Goal: Information Seeking & Learning: Learn about a topic

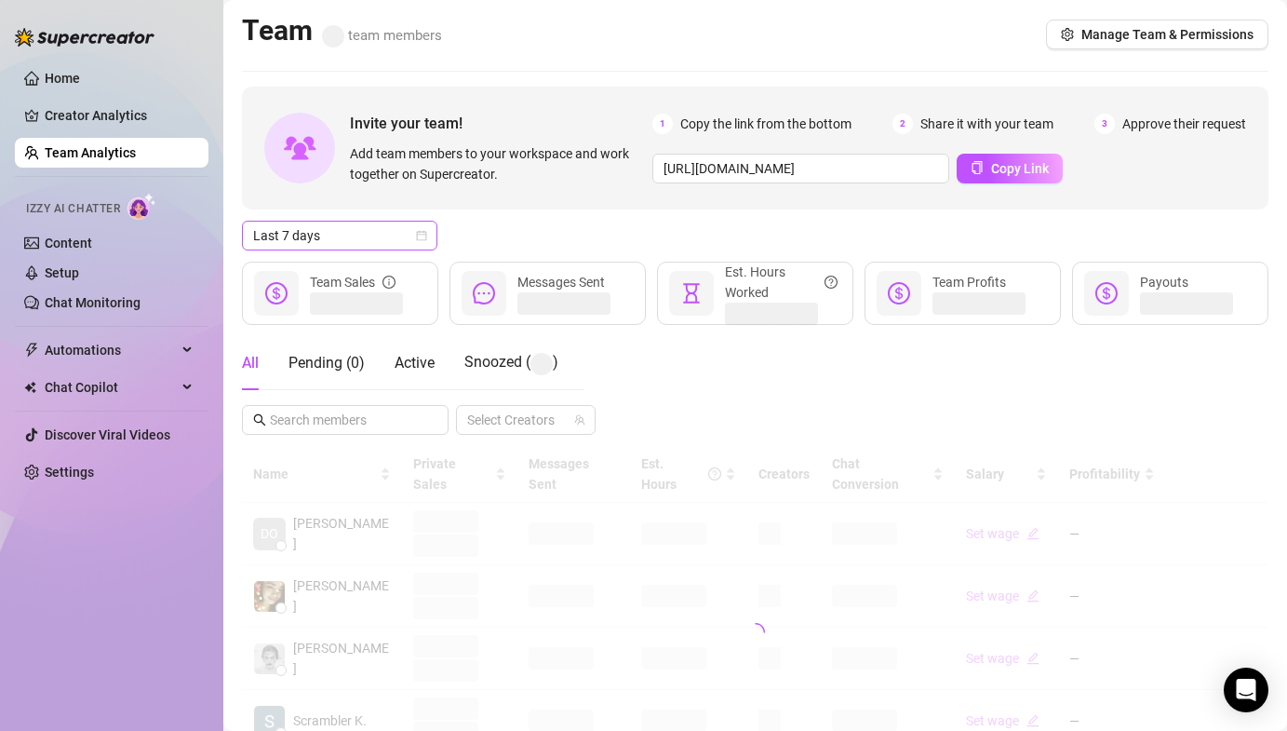
click at [377, 236] on span "Last 7 days" at bounding box center [339, 236] width 173 height 28
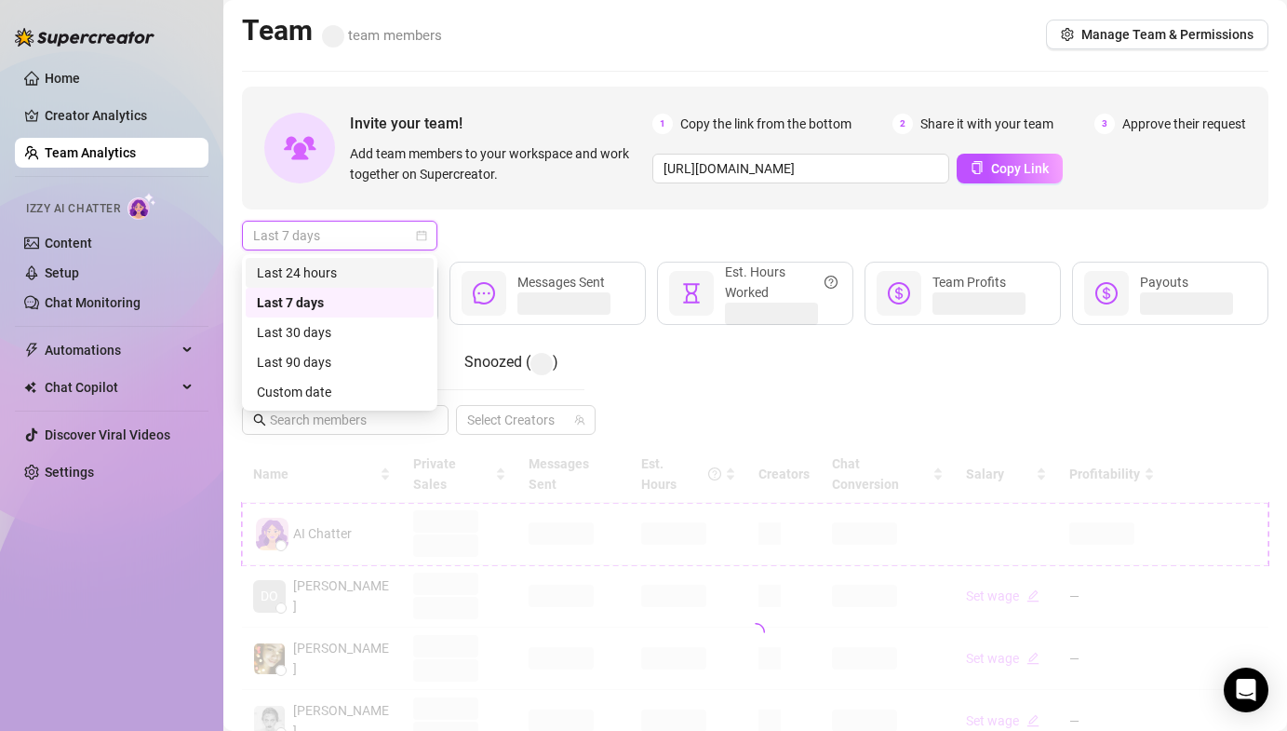
click at [358, 274] on div "Last 24 hours" at bounding box center [340, 272] width 166 height 20
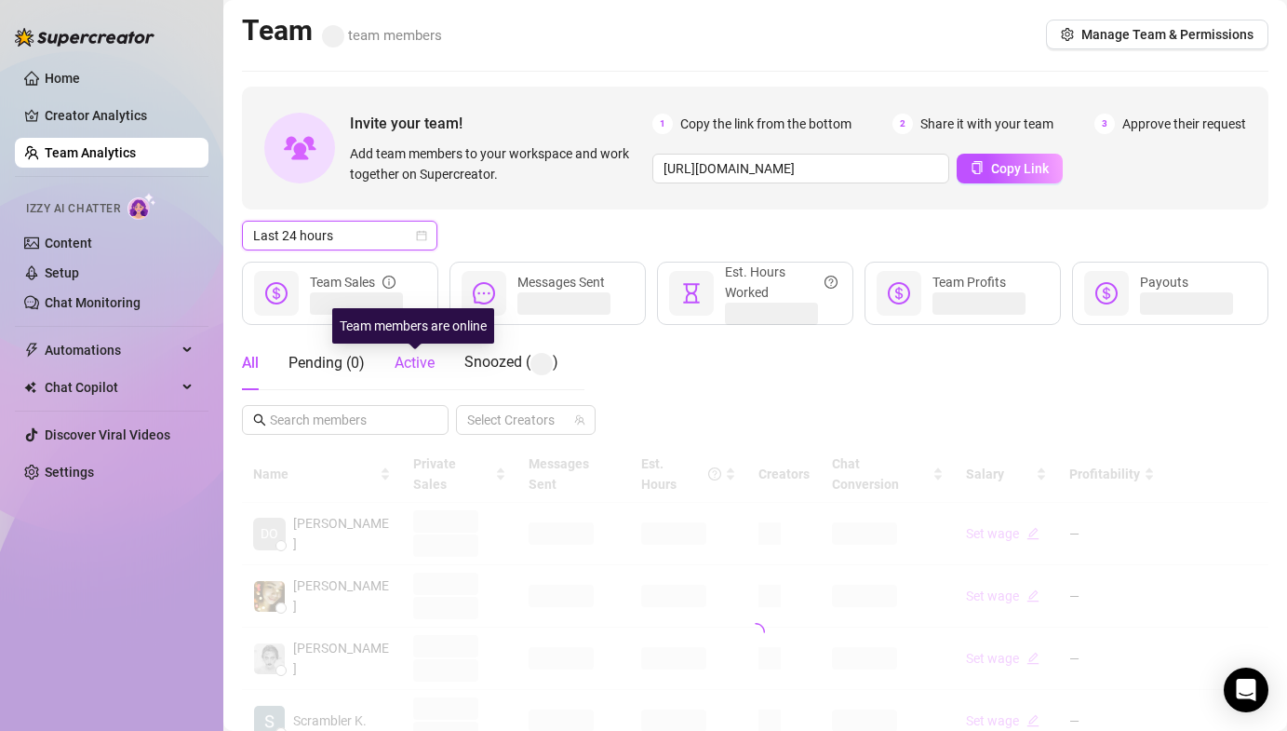
click at [423, 369] on span "Active" at bounding box center [415, 363] width 40 height 18
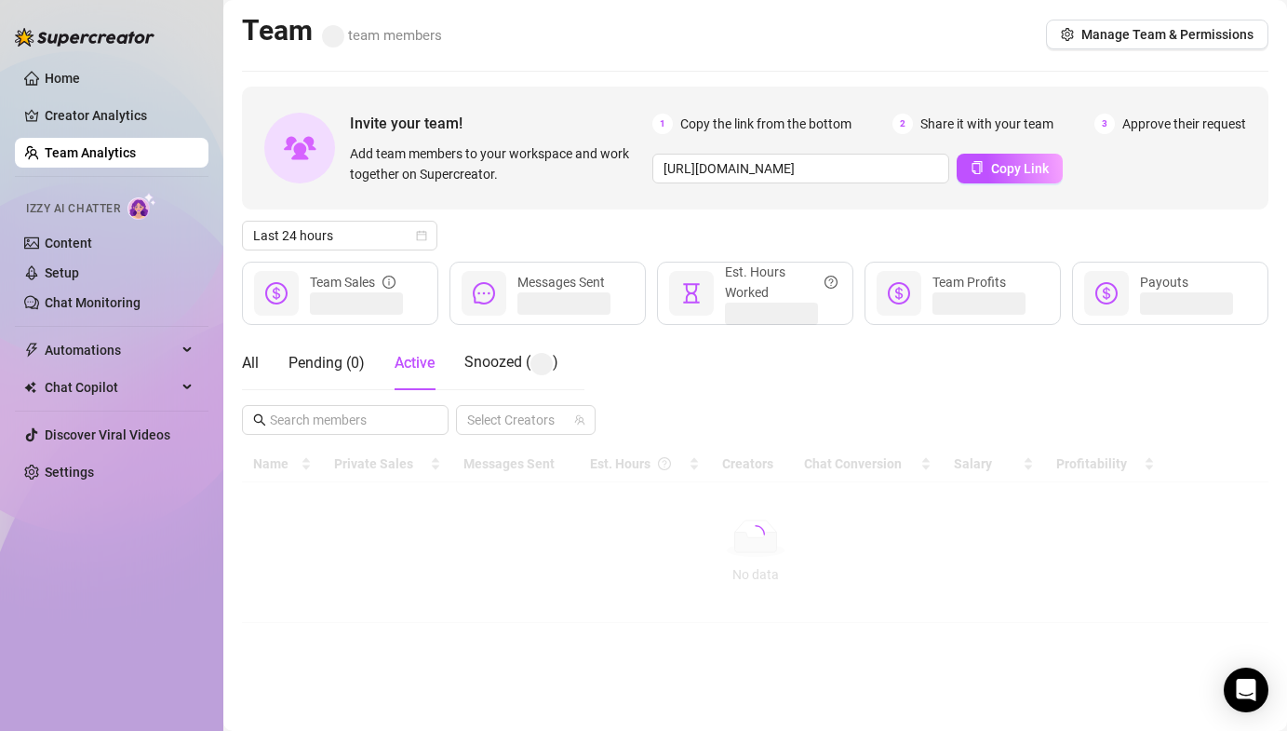
click at [758, 50] on div "Team team members Manage Team & Permissions" at bounding box center [755, 34] width 1027 height 43
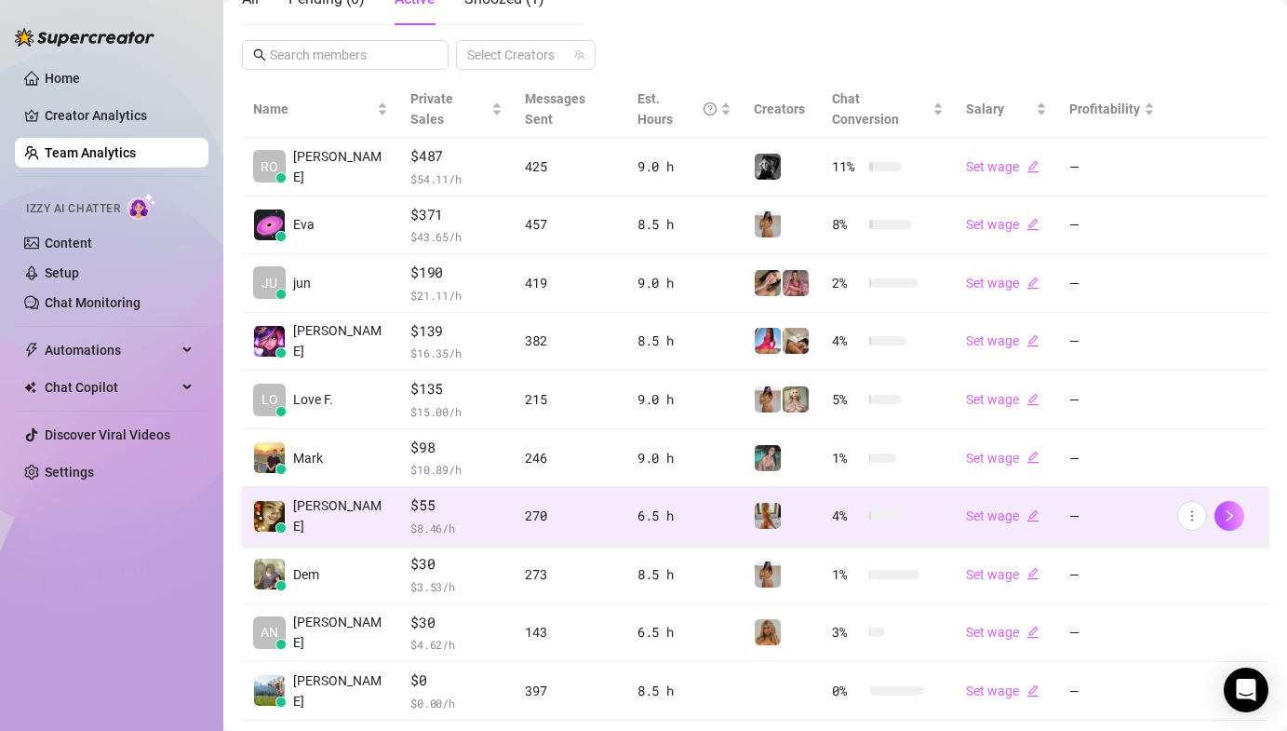
scroll to position [396, 0]
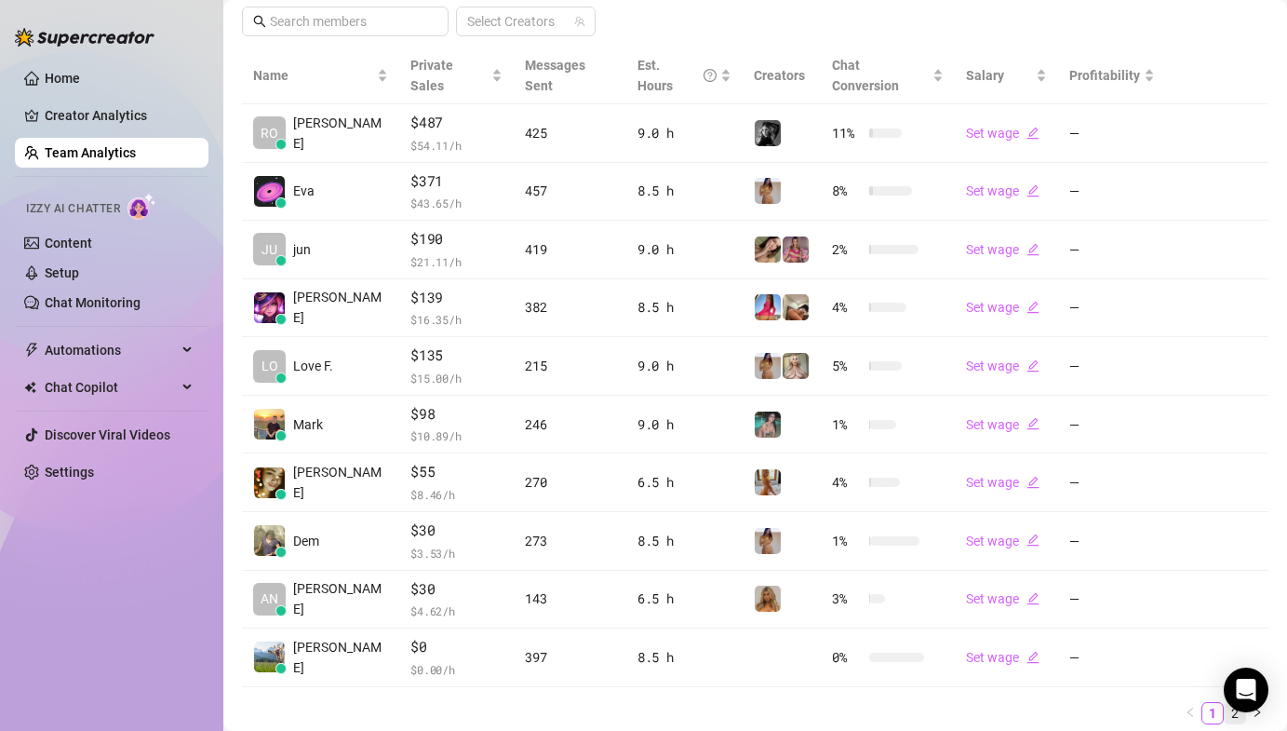
click at [1225, 703] on link "2" at bounding box center [1235, 713] width 20 height 20
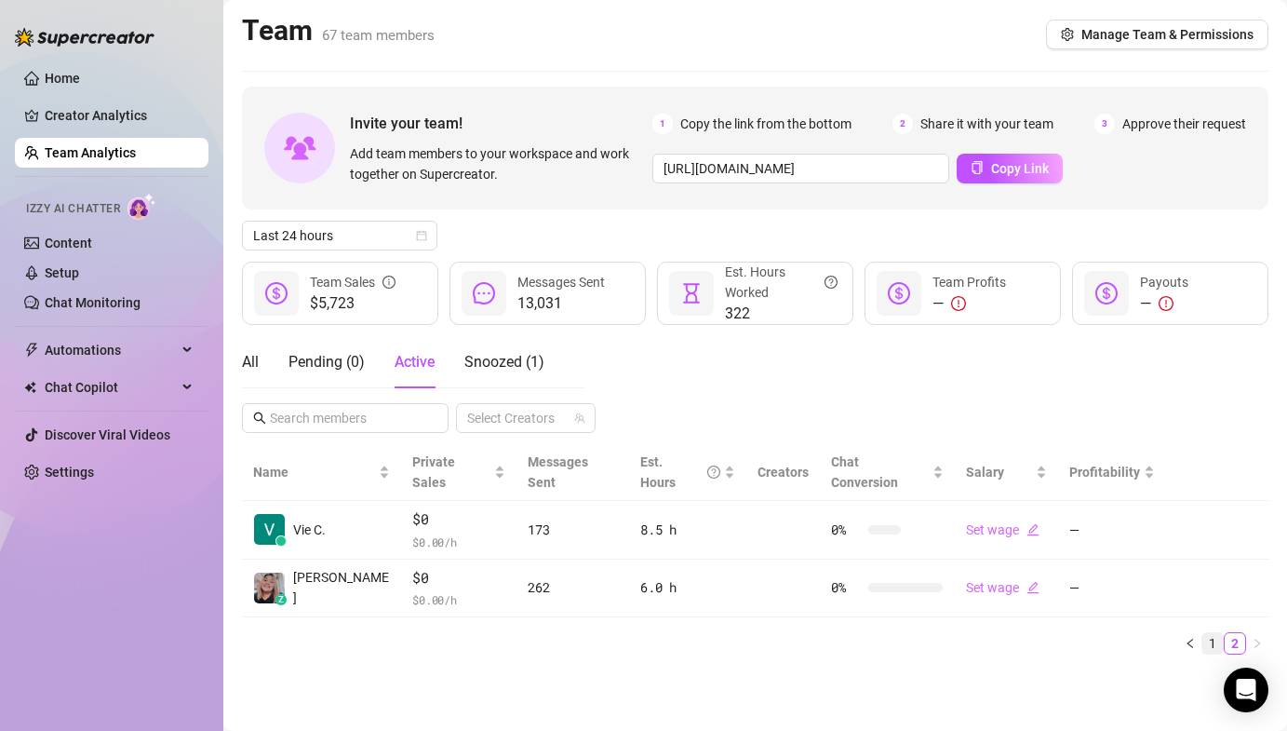
click at [1207, 633] on link "1" at bounding box center [1212, 643] width 20 height 20
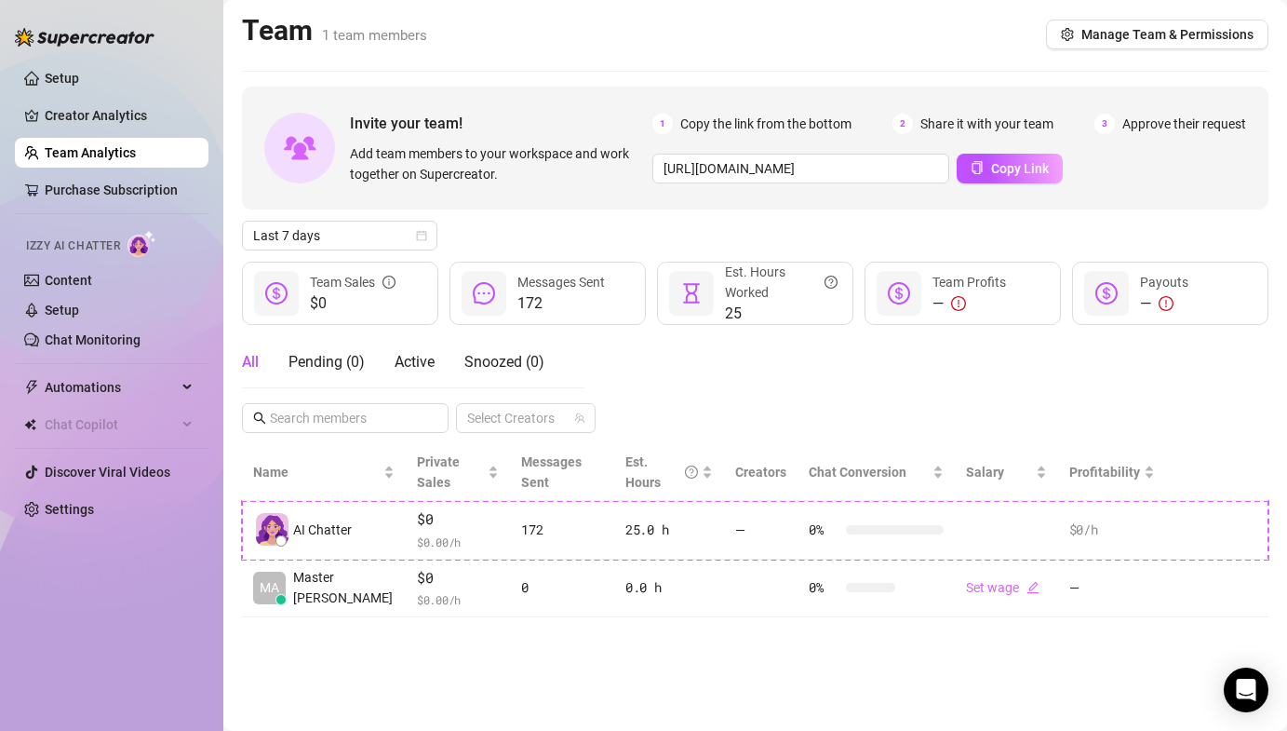
type input "[URL][DOMAIN_NAME]"
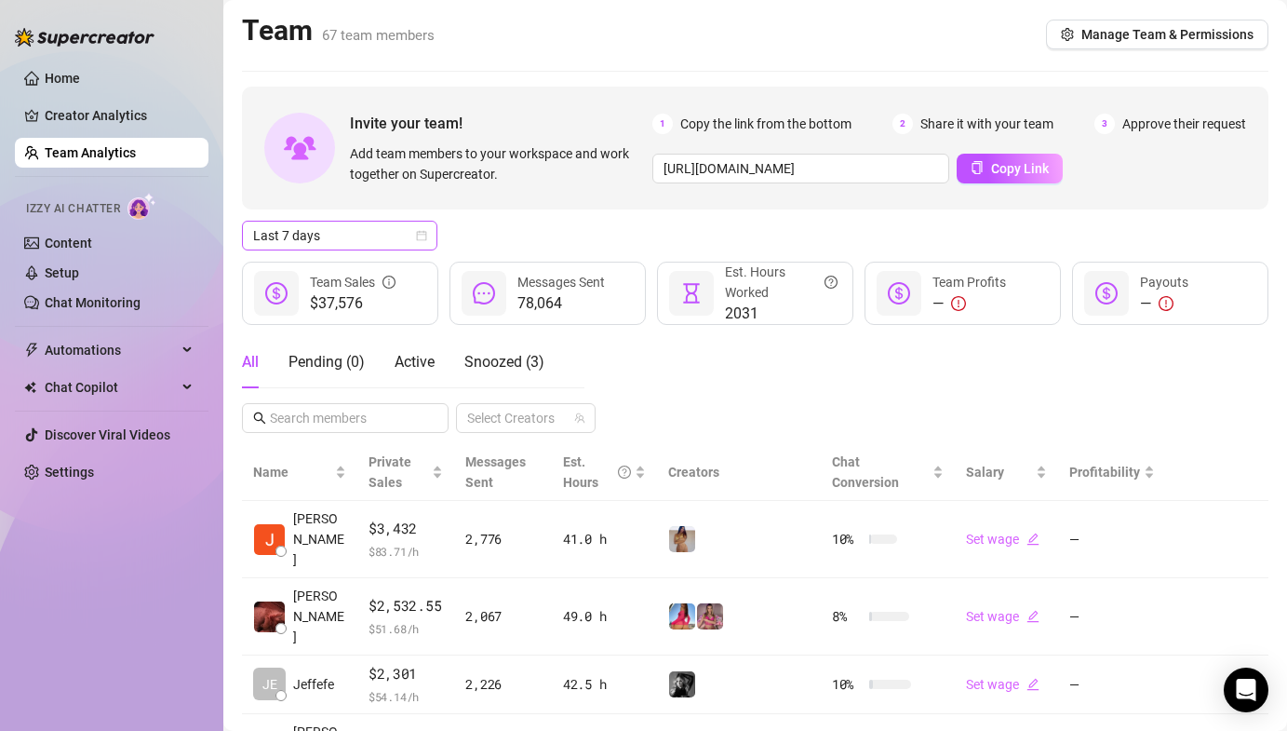
click at [307, 245] on span "Last 7 days" at bounding box center [339, 236] width 173 height 28
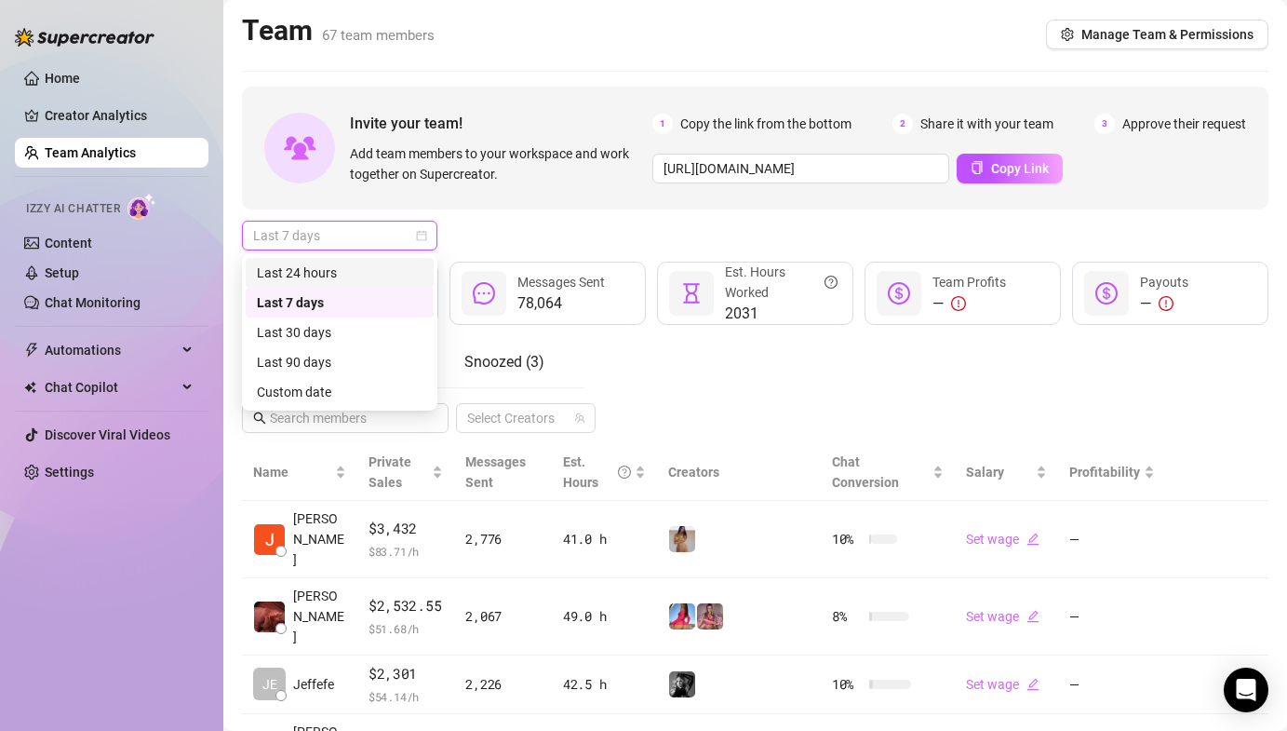
click at [324, 268] on div "Last 24 hours" at bounding box center [340, 272] width 166 height 20
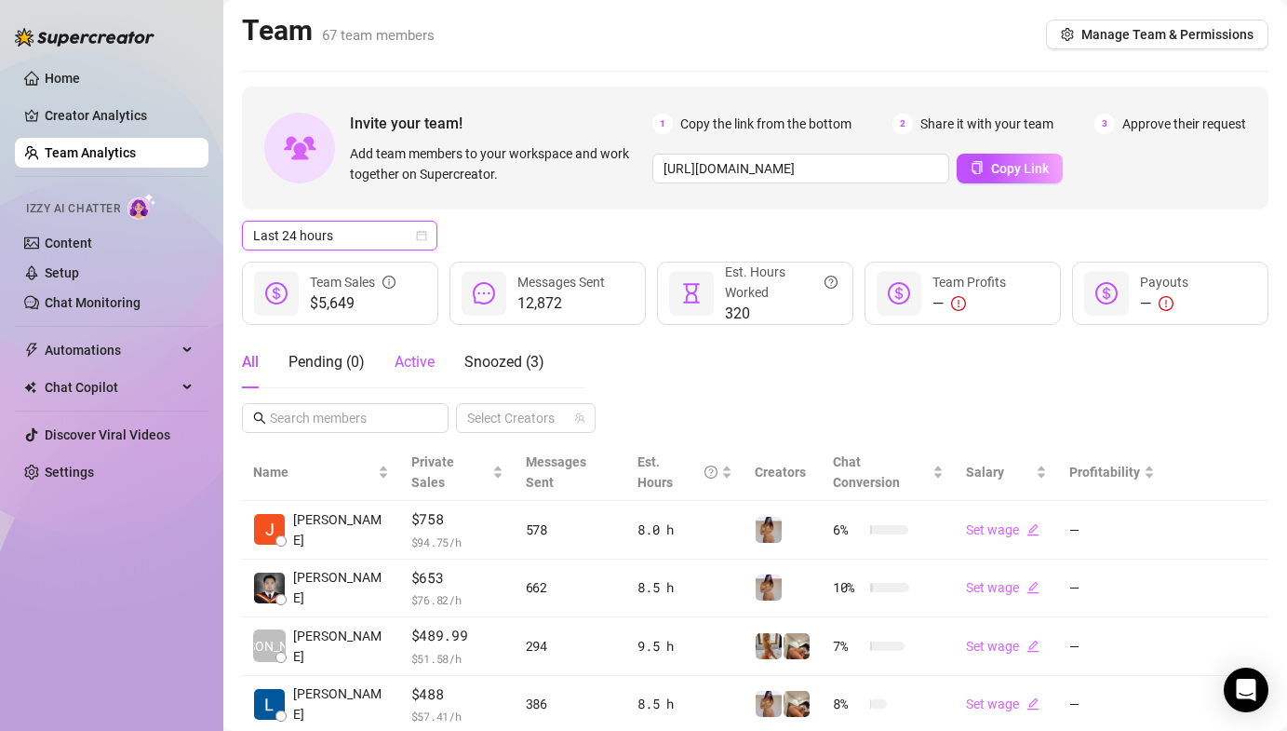
click at [423, 362] on span "Active" at bounding box center [415, 362] width 40 height 18
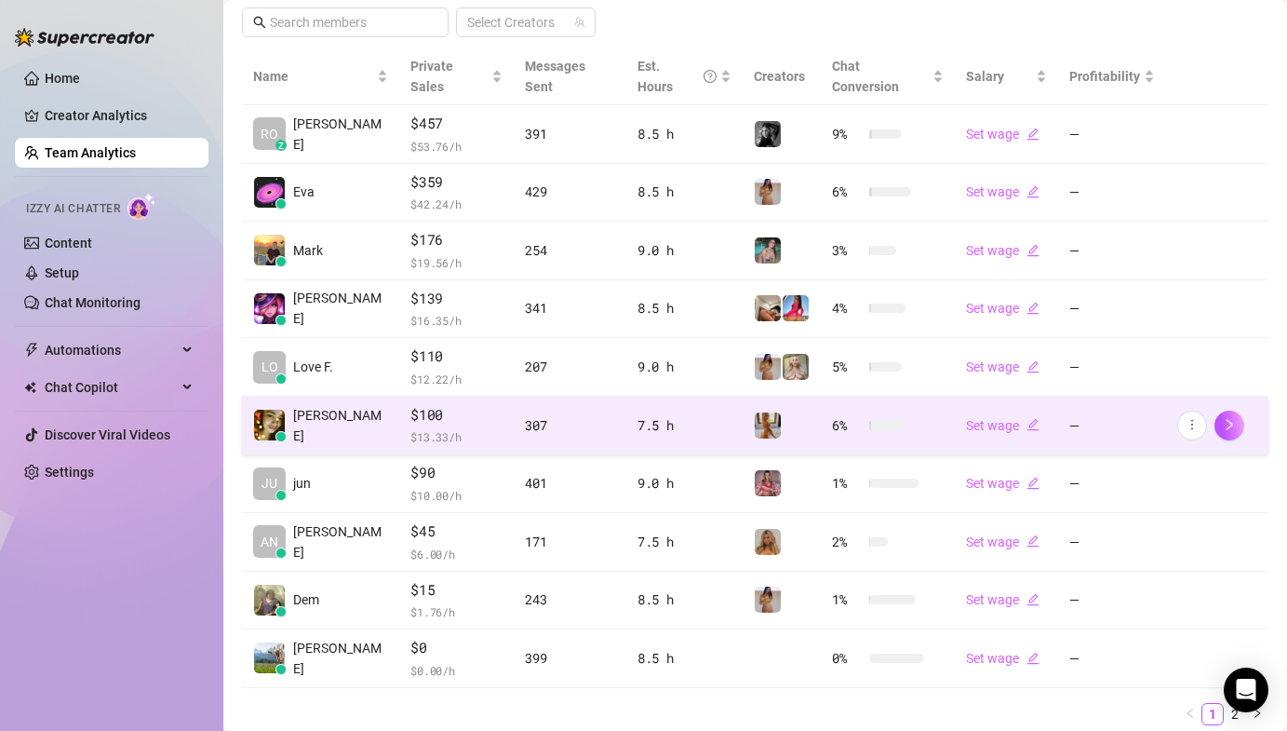
scroll to position [439, 0]
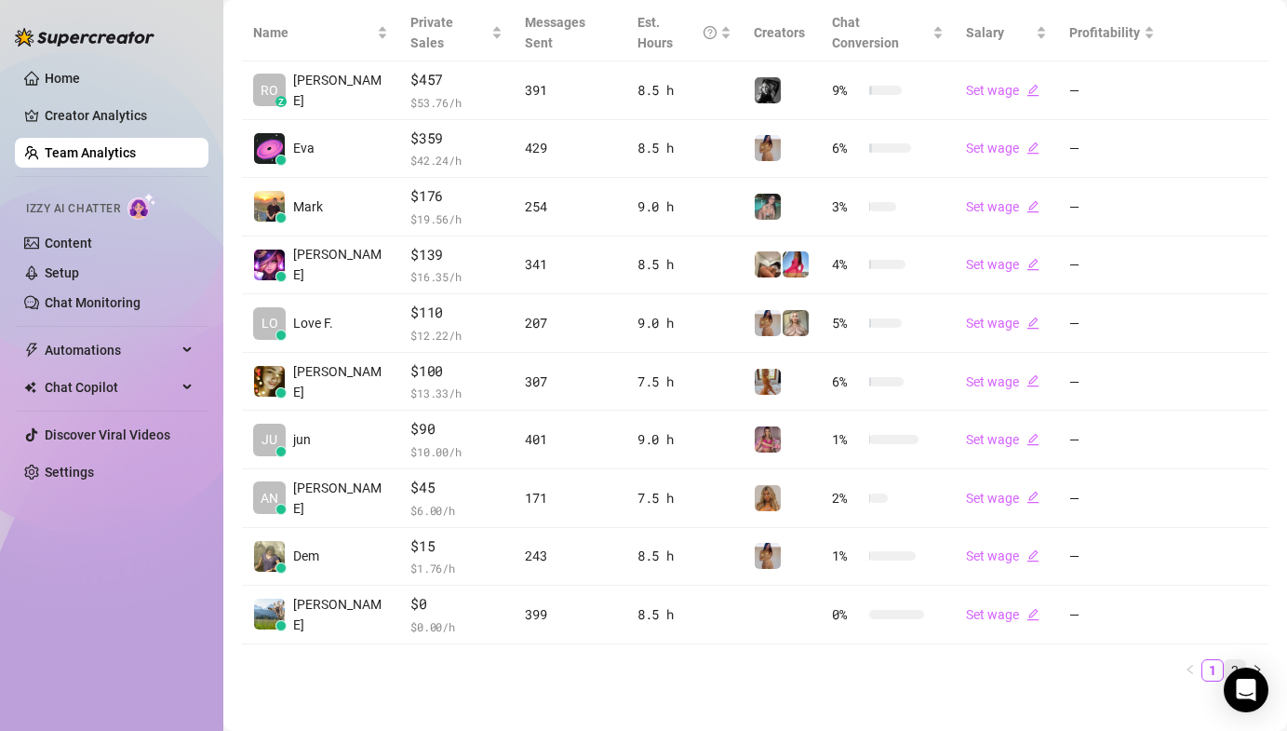
click at [1225, 660] on link "2" at bounding box center [1235, 670] width 20 height 20
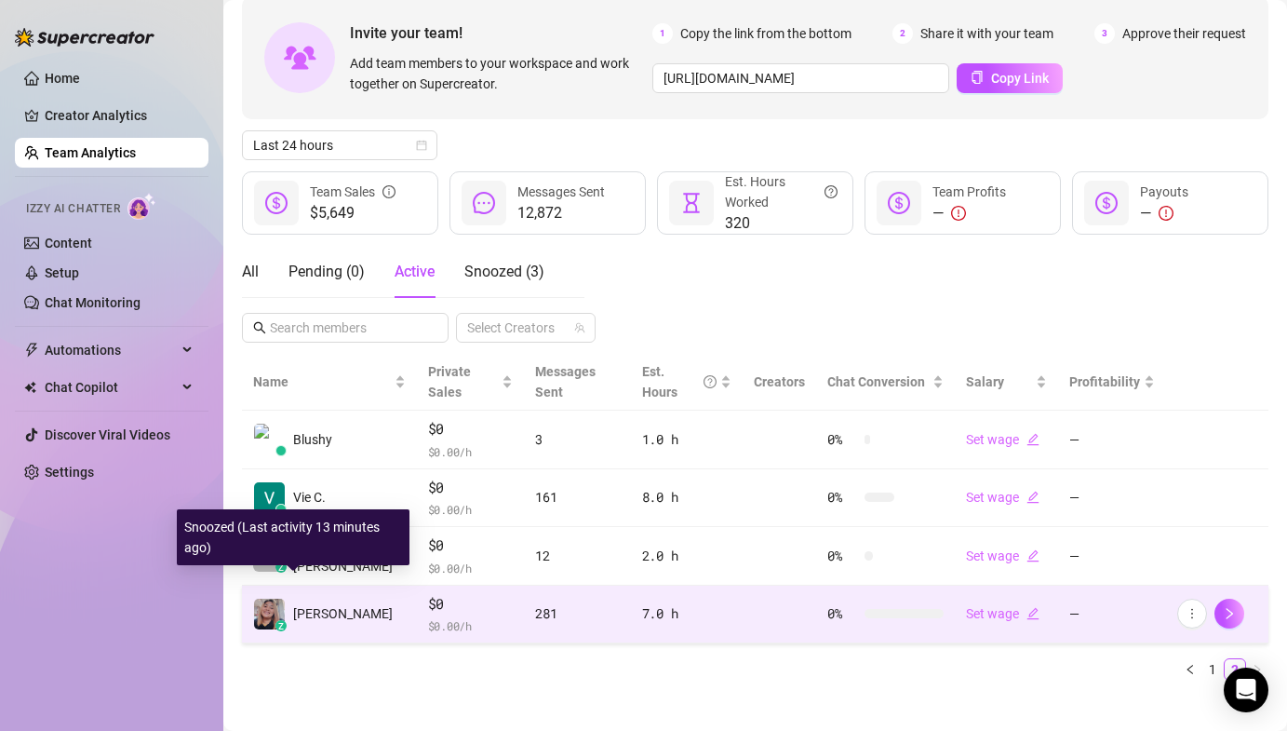
click at [271, 598] on img at bounding box center [269, 613] width 31 height 31
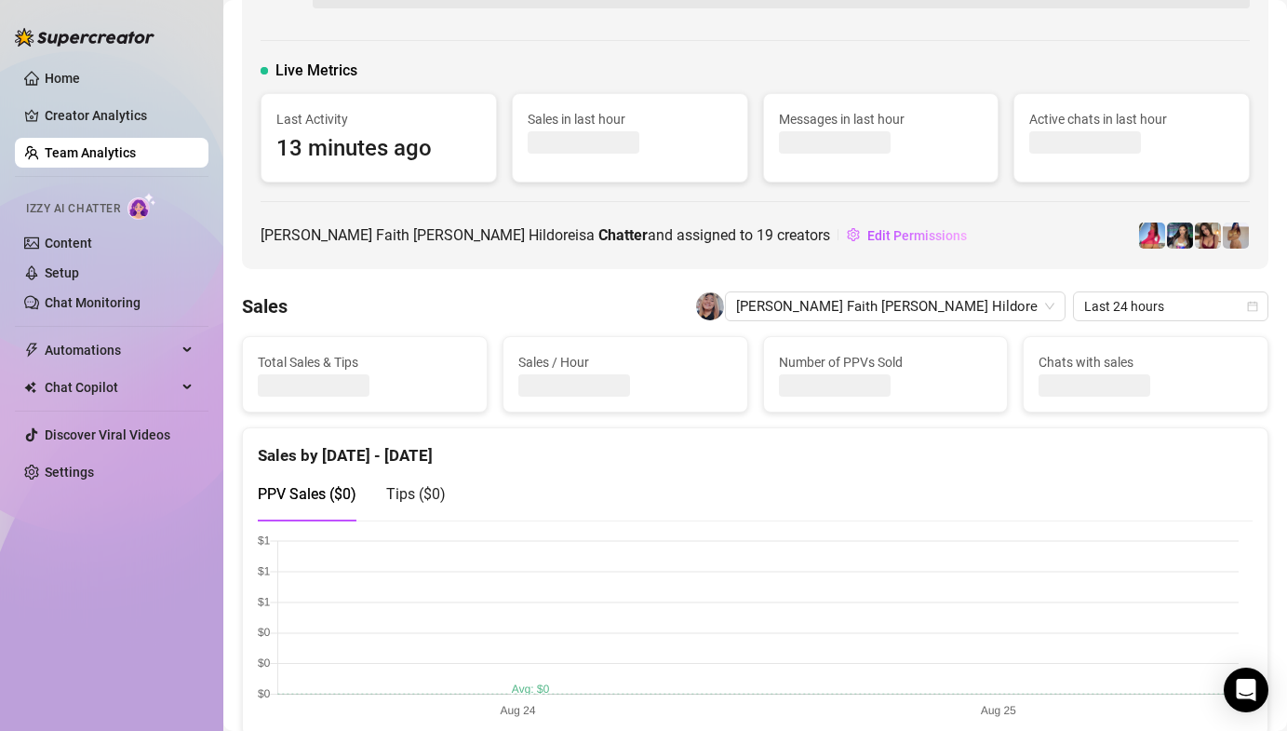
click at [974, 201] on div "Live Metrics Last Activity 13 minutes ago Sales in last hour Messages in last h…" at bounding box center [755, 96] width 1027 height 346
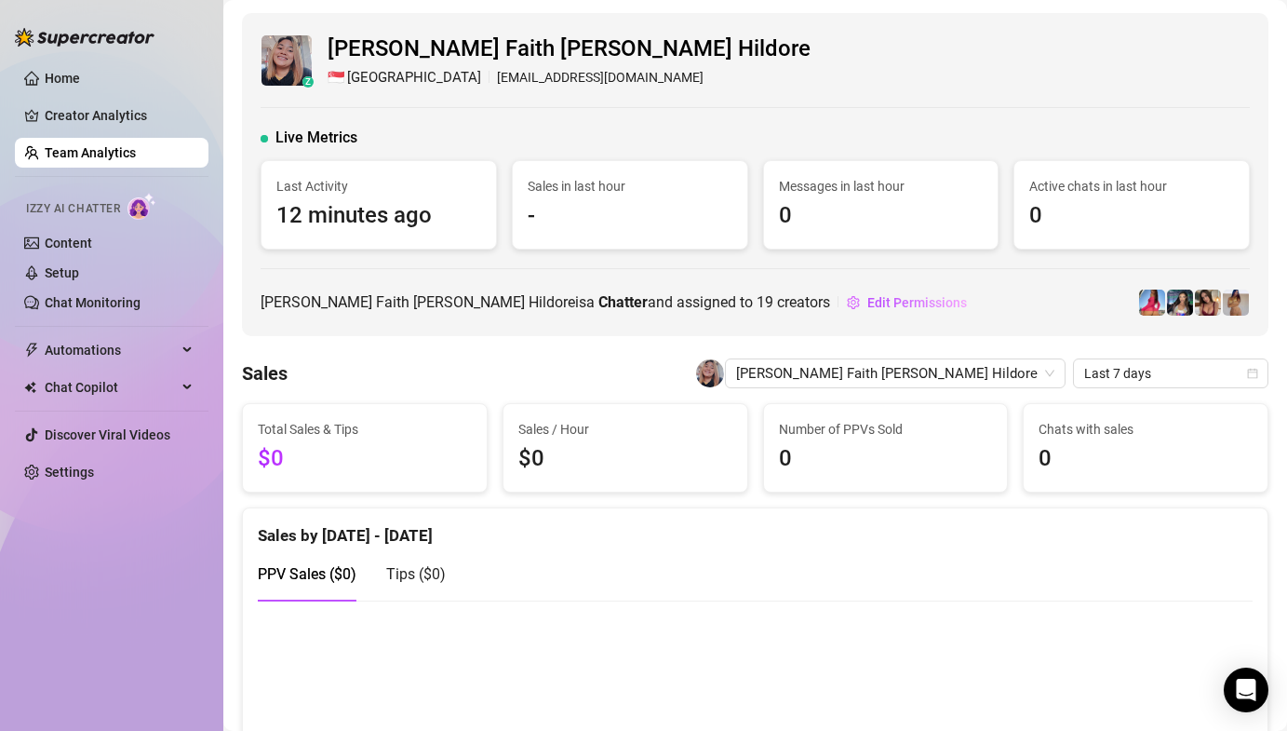
click at [111, 151] on link "Team Analytics" at bounding box center [90, 152] width 91 height 15
